Goal: Information Seeking & Learning: Find specific fact

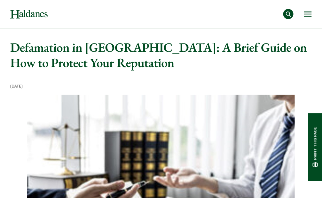
drag, startPoint x: 13, startPoint y: 44, endPoint x: 162, endPoint y: 71, distance: 150.9
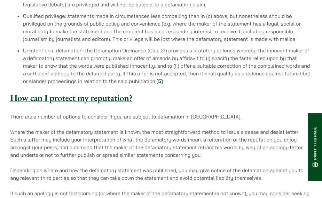
scroll to position [576, 0]
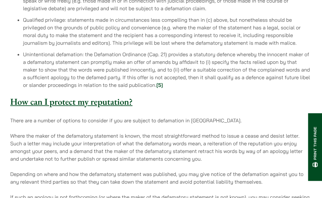
click at [159, 82] on link "[5]" at bounding box center [159, 85] width 7 height 6
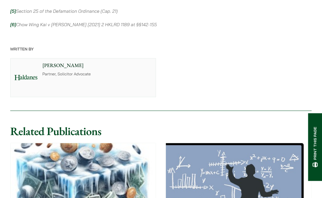
scroll to position [941, 0]
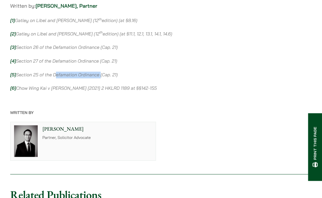
drag, startPoint x: 100, startPoint y: 68, endPoint x: 55, endPoint y: 66, distance: 45.5
click at [55, 72] on em "Section 25 of the Defamation Ordinance (Cap. 21)" at bounding box center [67, 75] width 102 height 6
copy em "Defamation Ordinance"
click at [65, 85] on p "[6] Chow Wing Kai v [PERSON_NAME] [2021] 2 HKLRD 1189 at §§142-155" at bounding box center [161, 88] width 302 height 7
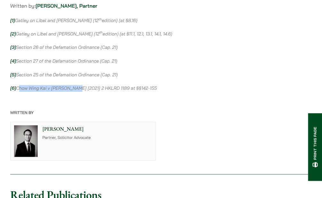
drag, startPoint x: 65, startPoint y: 83, endPoint x: 74, endPoint y: 82, distance: 9.0
click at [74, 86] on em "Chow Wing Kai v [PERSON_NAME] [2021] 2 HKLRD 1189 at §§142-155" at bounding box center [86, 89] width 141 height 6
copy em "Chow Wing Kai v [PERSON_NAME]"
